Goal: Navigation & Orientation: Find specific page/section

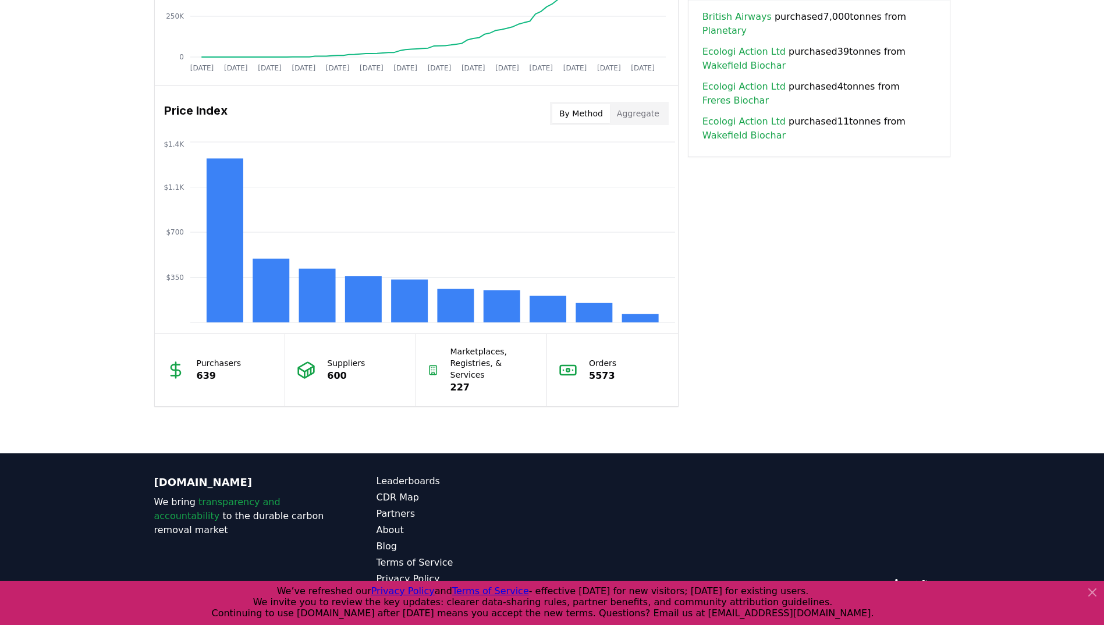
scroll to position [888, 0]
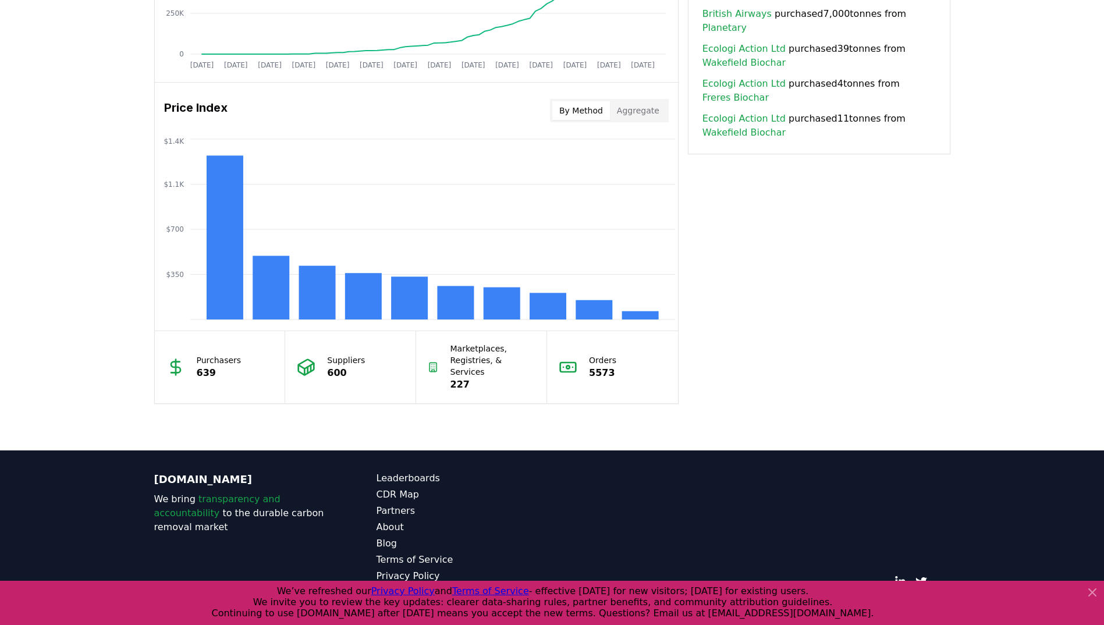
click at [1088, 594] on icon at bounding box center [1092, 593] width 14 height 14
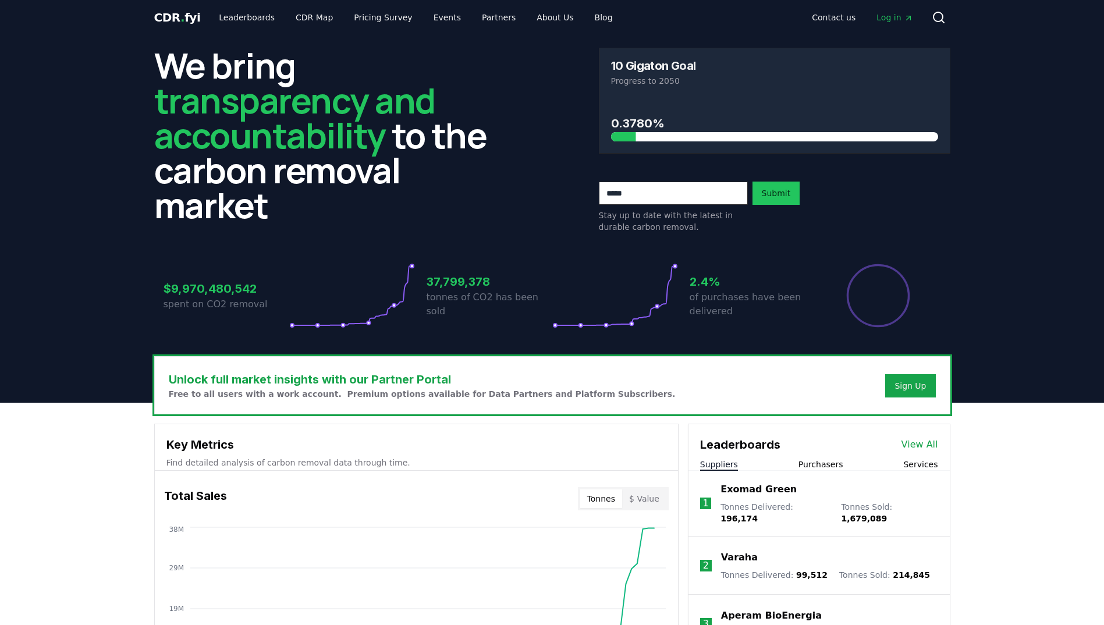
scroll to position [0, 0]
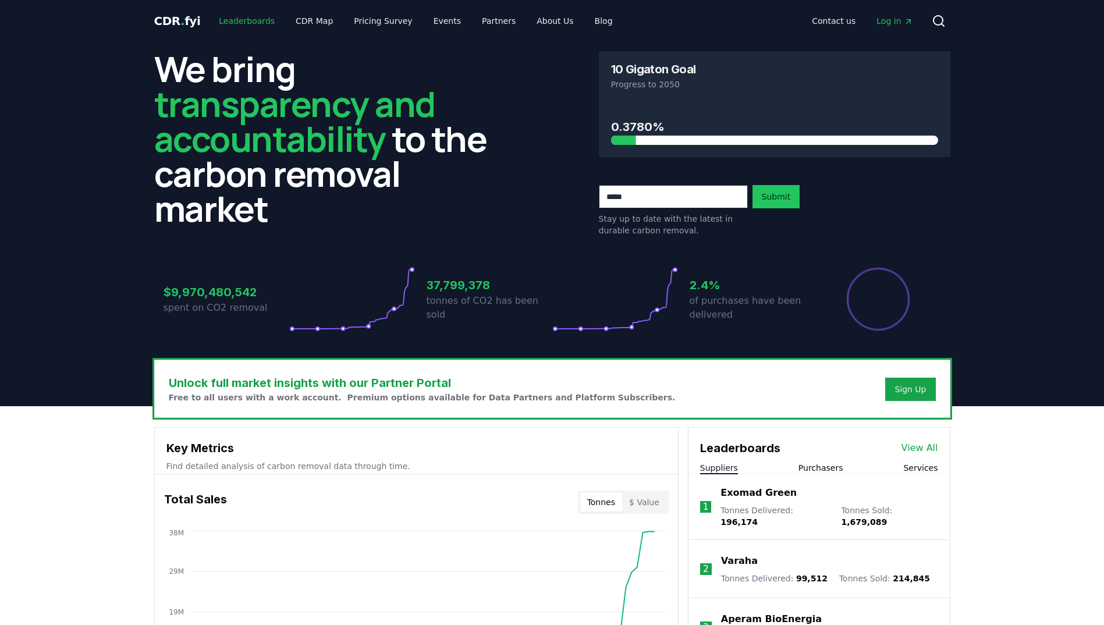
click at [229, 23] on link "Leaderboards" at bounding box center [247, 20] width 74 height 21
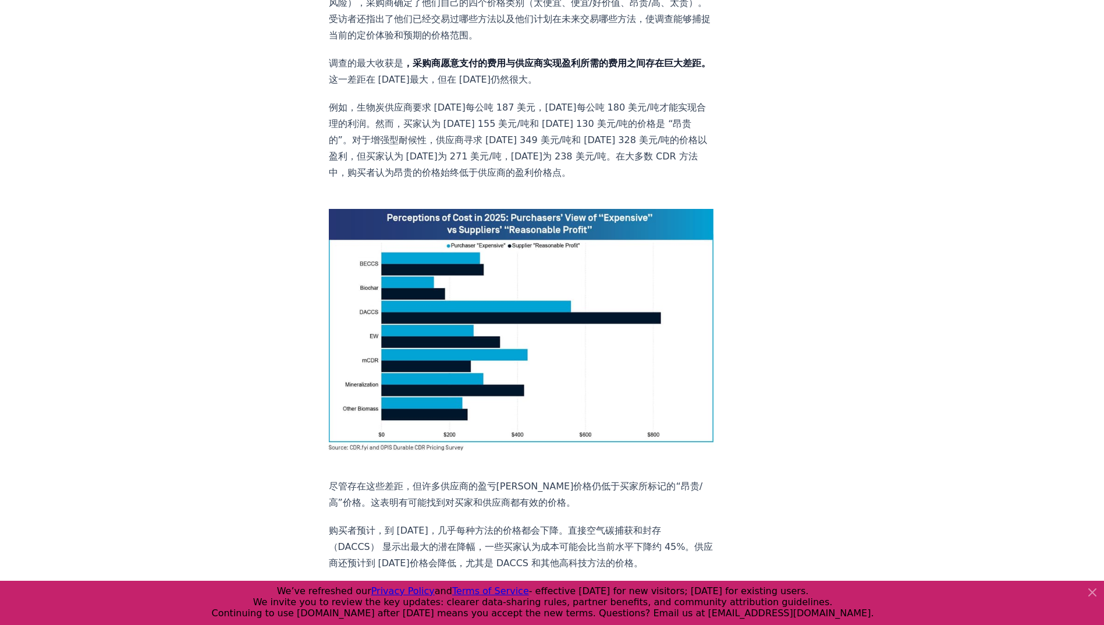
scroll to position [582, 0]
